Goal: Information Seeking & Learning: Learn about a topic

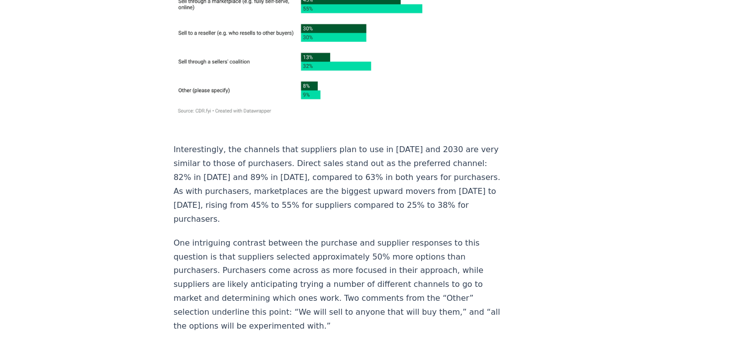
scroll to position [6101, 0]
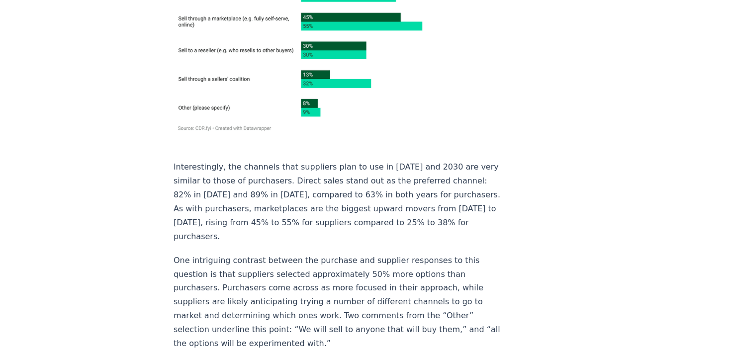
drag, startPoint x: 415, startPoint y: 204, endPoint x: 162, endPoint y: 45, distance: 299.3
copy div "Purchasers The survey received responses from 27 organizations that purchased o…"
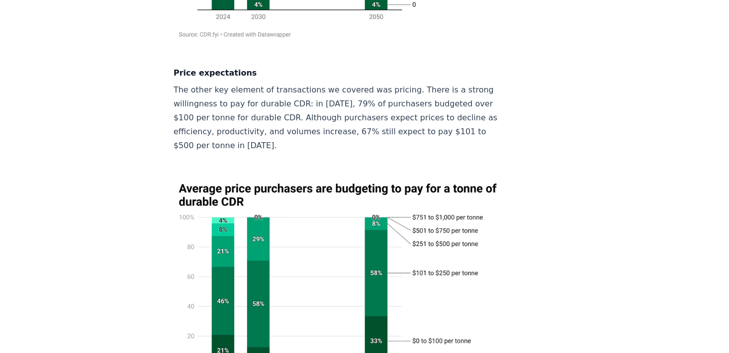
scroll to position [1525, 0]
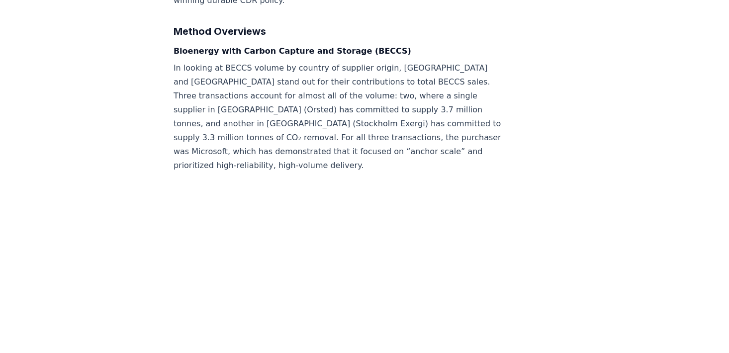
scroll to position [1244, 0]
